Goal: Information Seeking & Learning: Learn about a topic

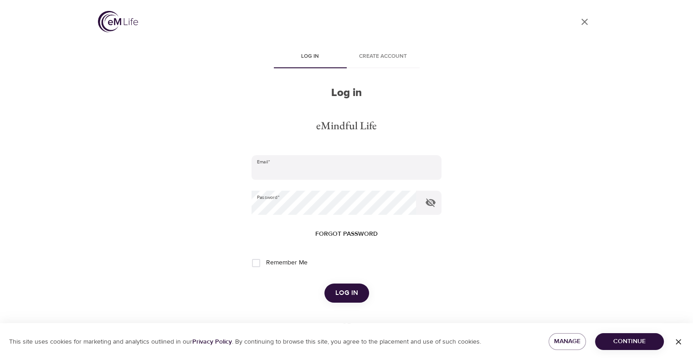
type input "[EMAIL_ADDRESS][DOMAIN_NAME]"
click at [346, 289] on span "Log in" at bounding box center [346, 293] width 23 height 12
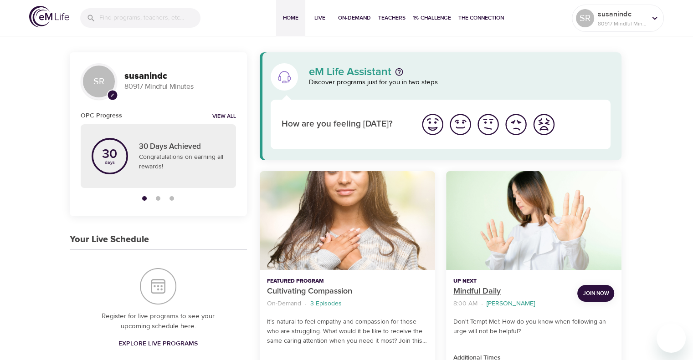
click at [475, 291] on p "Mindful Daily" at bounding box center [511, 291] width 117 height 12
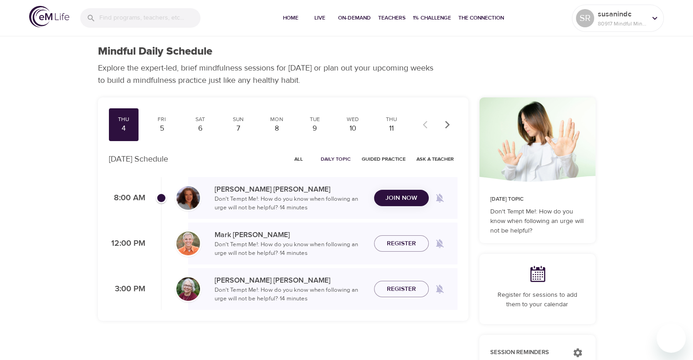
checkbox input "true"
click at [163, 124] on div "5" at bounding box center [161, 128] width 23 height 10
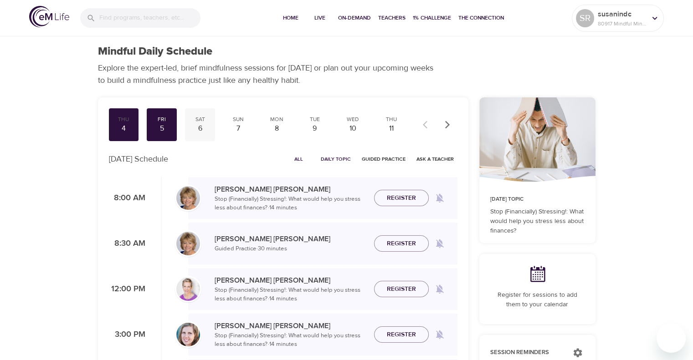
click at [204, 130] on div "6" at bounding box center [200, 128] width 23 height 10
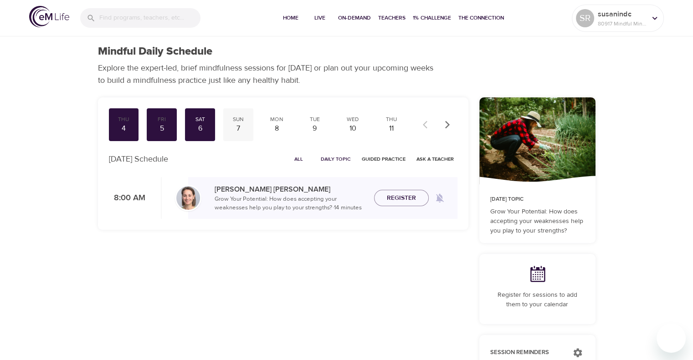
click at [234, 127] on div "7" at bounding box center [238, 128] width 23 height 10
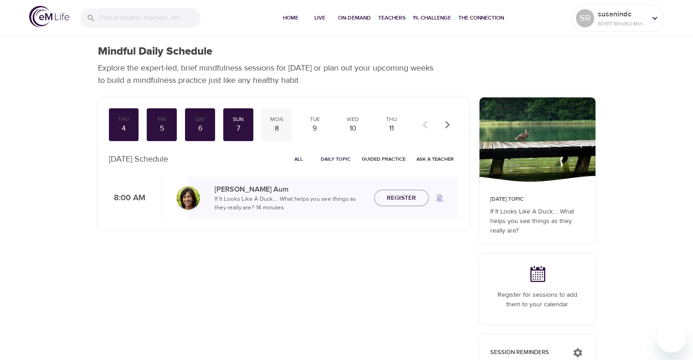
click at [271, 124] on div "8" at bounding box center [276, 128] width 23 height 10
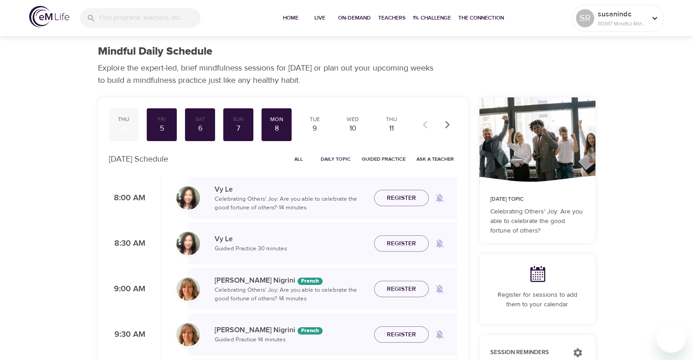
click at [122, 133] on div "4" at bounding box center [123, 128] width 23 height 10
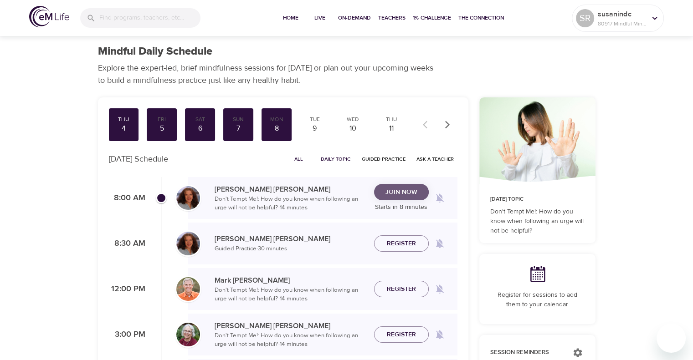
click at [403, 189] on span "Join Now" at bounding box center [401, 192] width 32 height 11
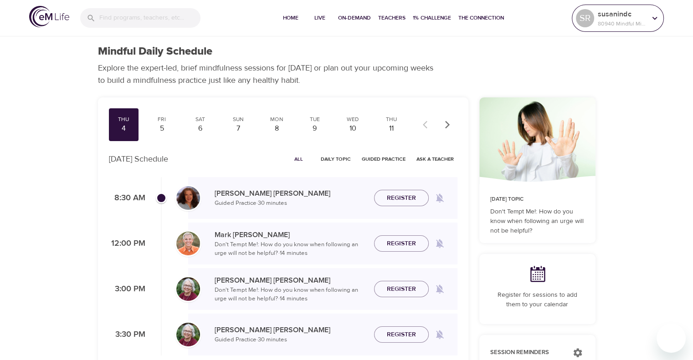
click at [656, 18] on icon at bounding box center [654, 17] width 5 height 3
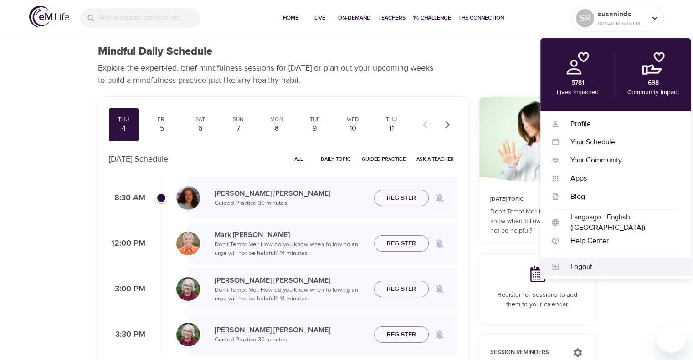
click at [553, 265] on icon at bounding box center [555, 267] width 8 height 8
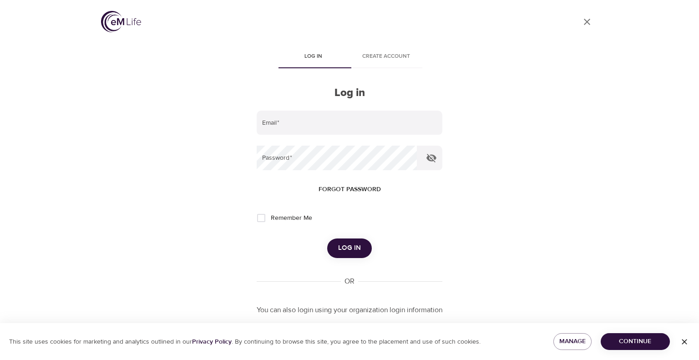
type input "[EMAIL_ADDRESS][DOMAIN_NAME]"
